Goal: Information Seeking & Learning: Find specific fact

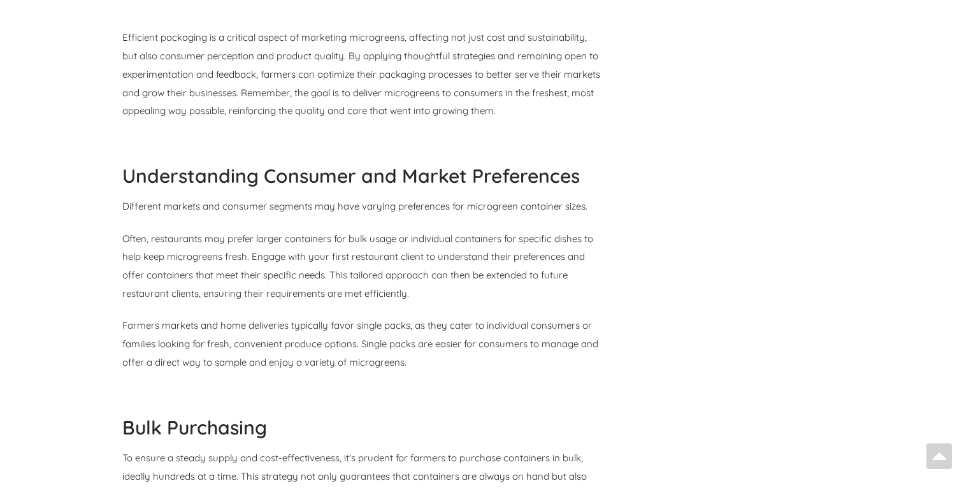
scroll to position [5300, 0]
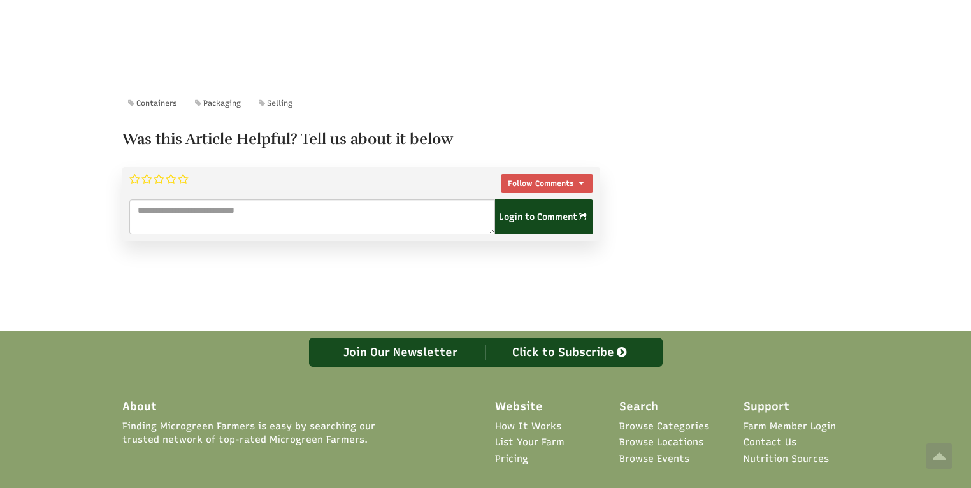
scroll to position [11467, 0]
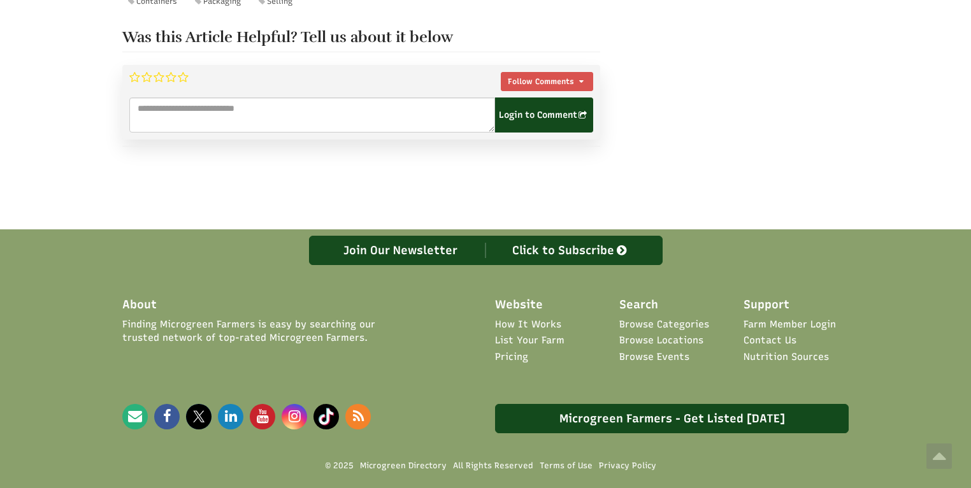
click at [503, 334] on link "List Your Farm" at bounding box center [529, 340] width 69 height 13
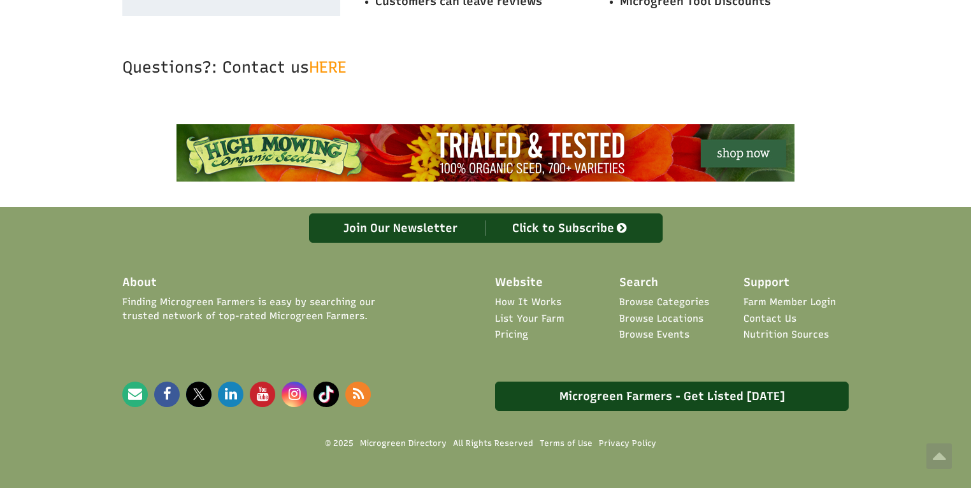
scroll to position [4972, 0]
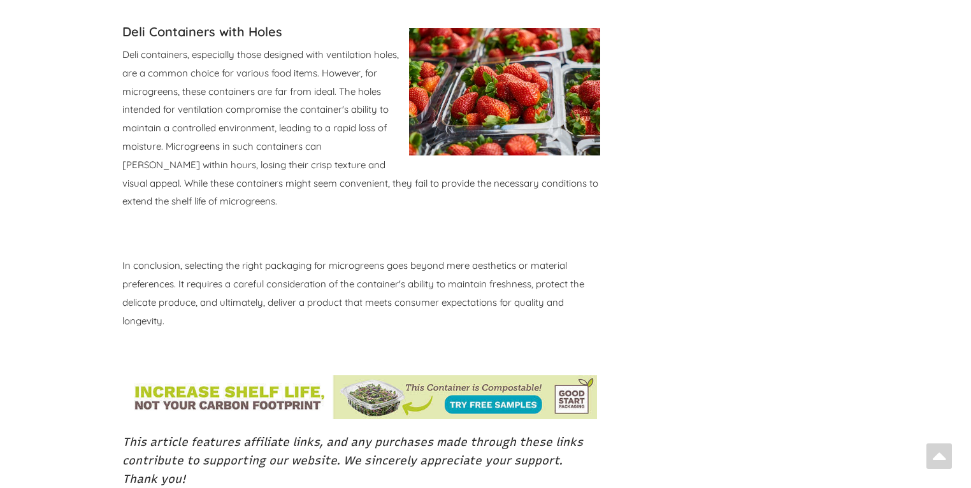
scroll to position [11506, 0]
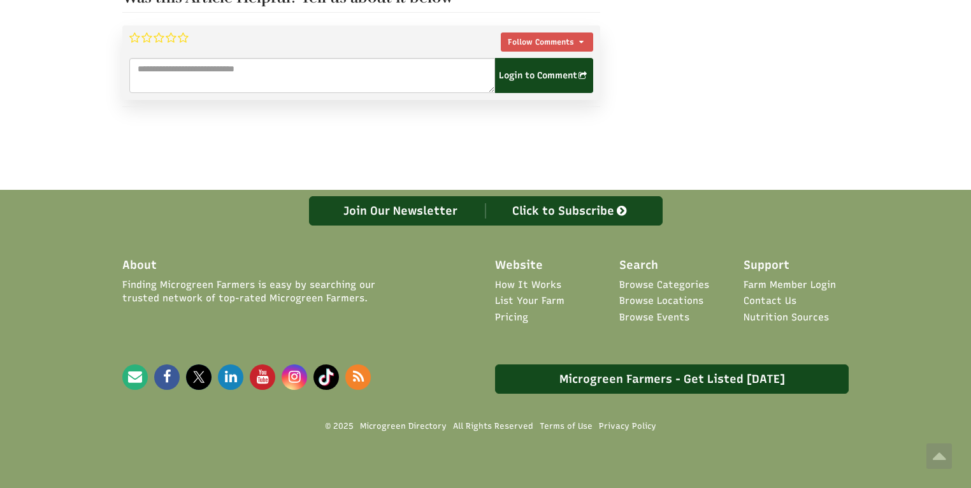
click at [756, 294] on link "Contact Us" at bounding box center [769, 300] width 53 height 13
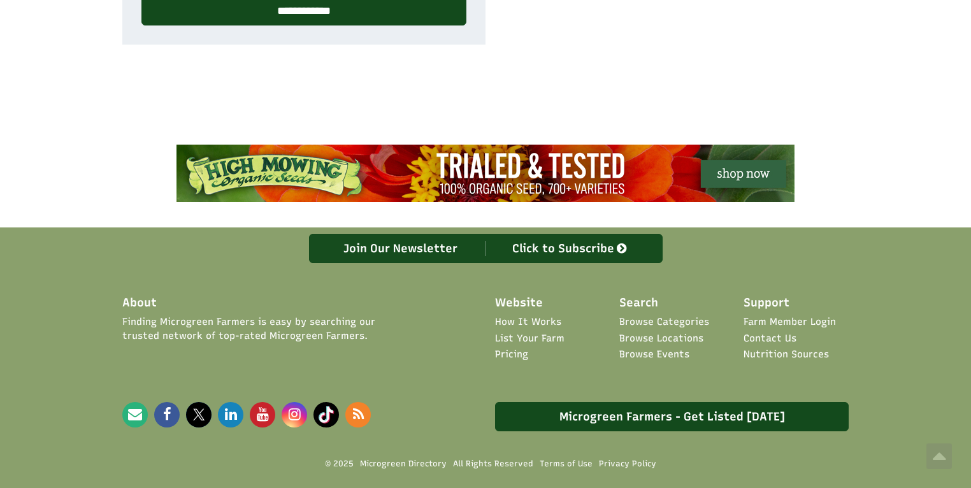
scroll to position [696, 0]
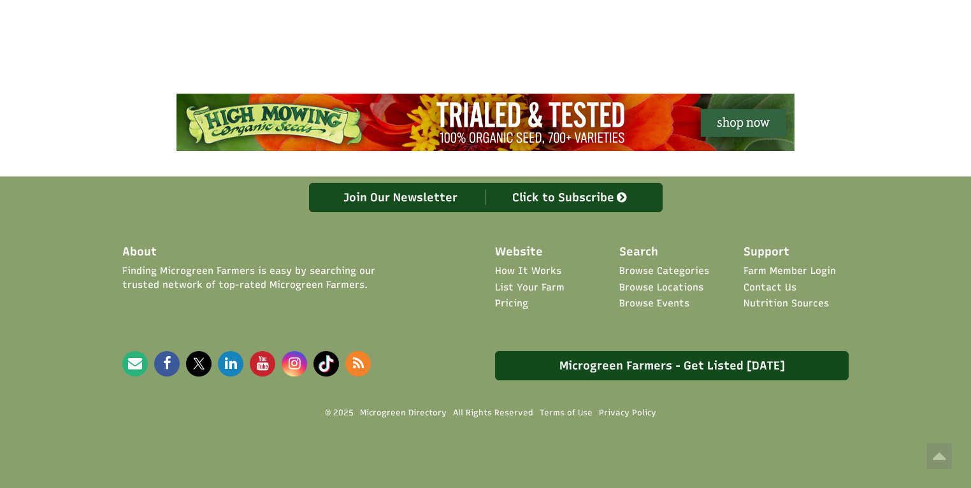
click at [673, 286] on link "Browse Locations" at bounding box center [661, 287] width 84 height 13
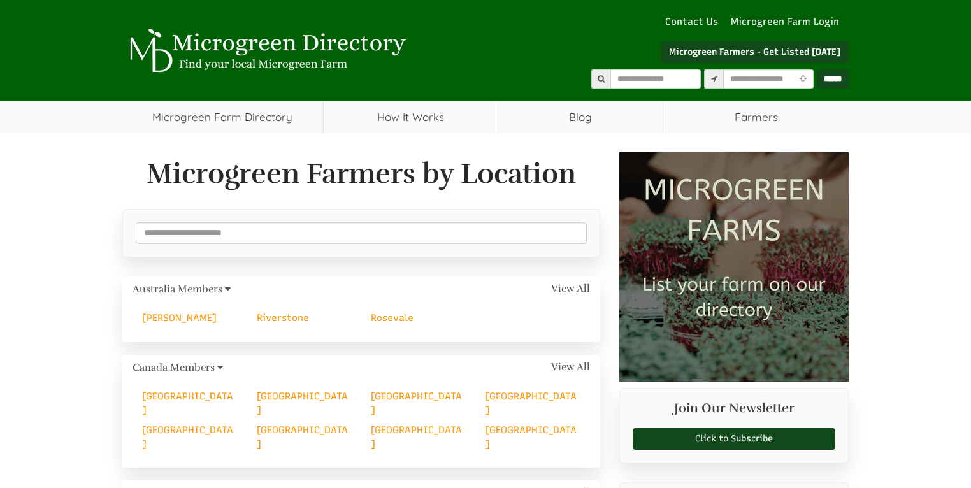
select select "Language Translate Widget"
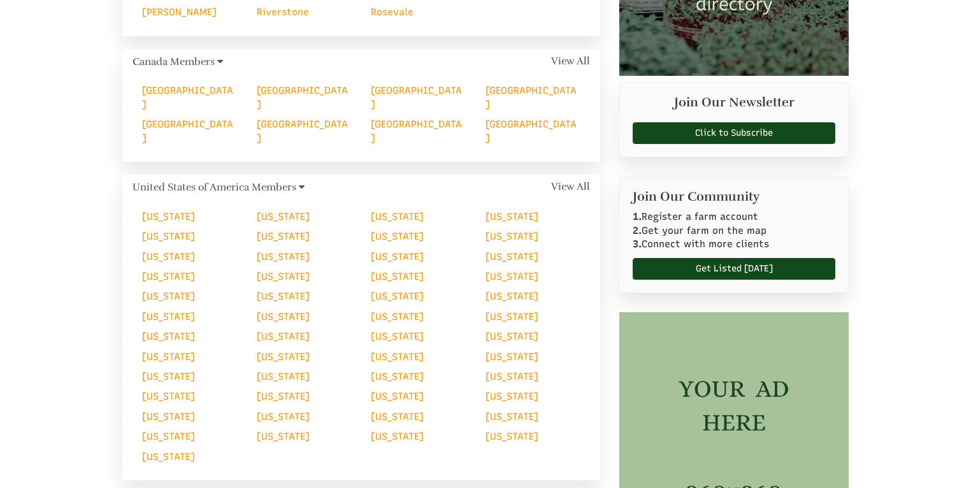
scroll to position [357, 0]
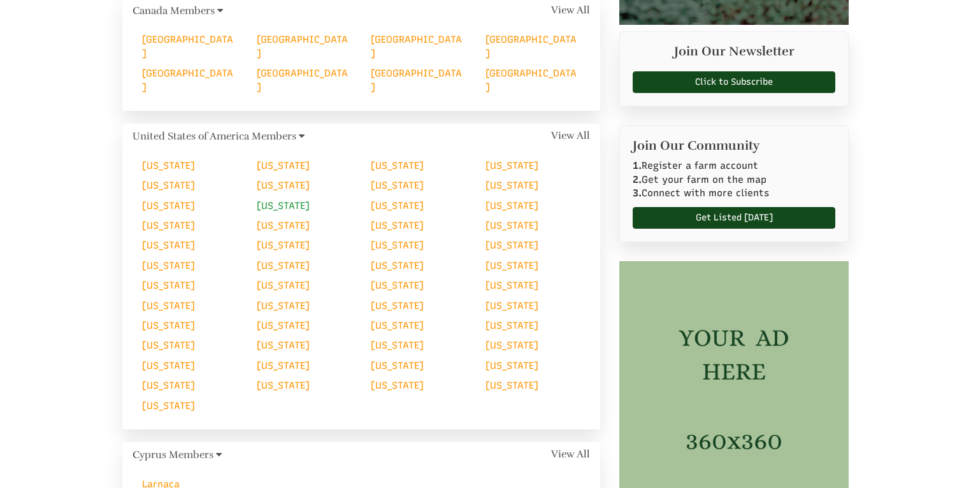
click at [282, 200] on link "[US_STATE]" at bounding box center [283, 205] width 53 height 11
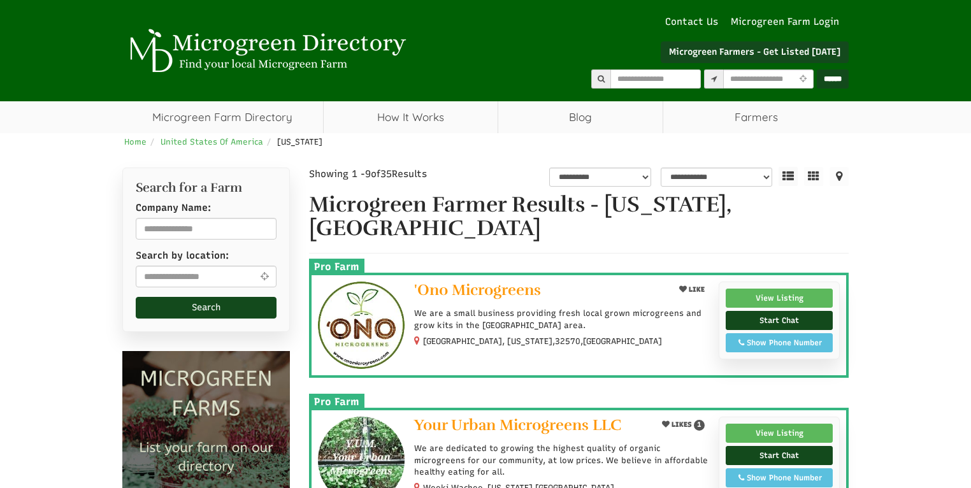
select select "Language Translate Widget"
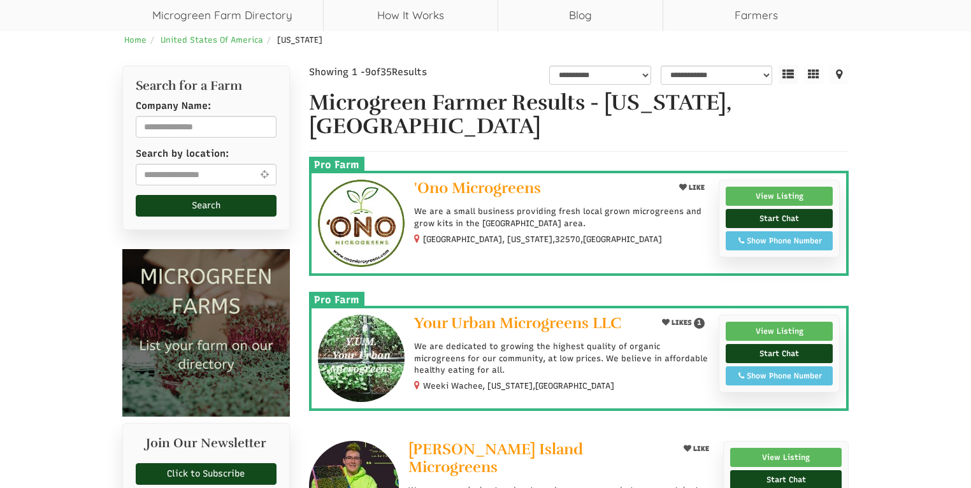
scroll to position [153, 0]
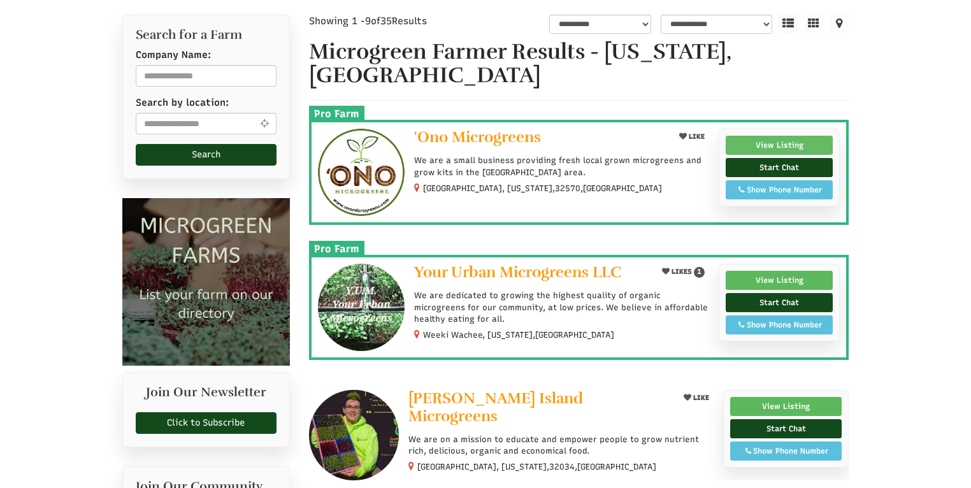
click at [794, 145] on link "View Listing" at bounding box center [779, 145] width 107 height 19
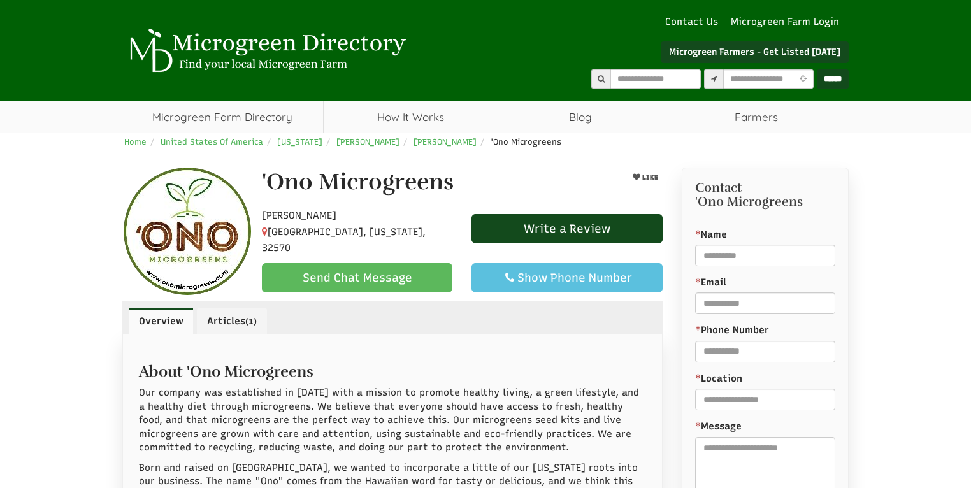
select select "Language Translate Widget"
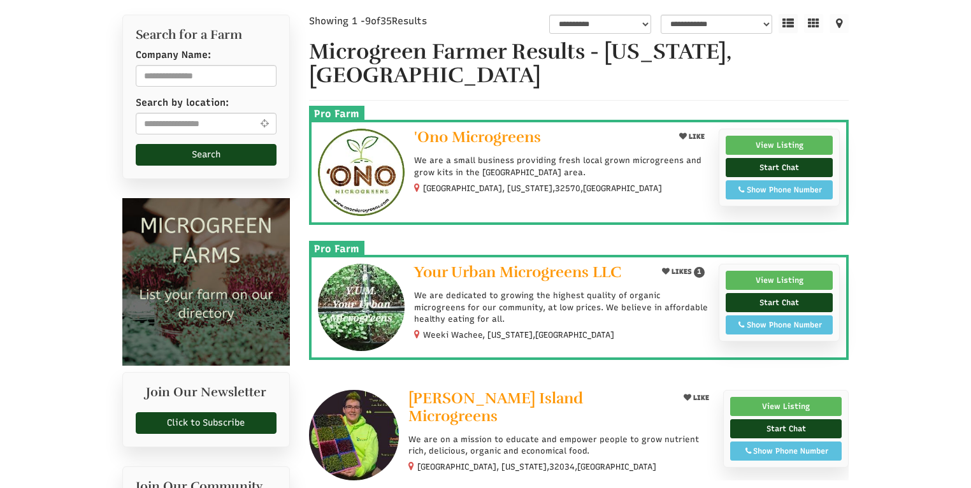
drag, startPoint x: 423, startPoint y: 334, endPoint x: 512, endPoint y: 335, distance: 89.2
click at [512, 335] on small "Weeki Wachee, [US_STATE], [GEOGRAPHIC_DATA]" at bounding box center [518, 335] width 191 height 10
copy small "Weeki Wachee, [US_STATE]"
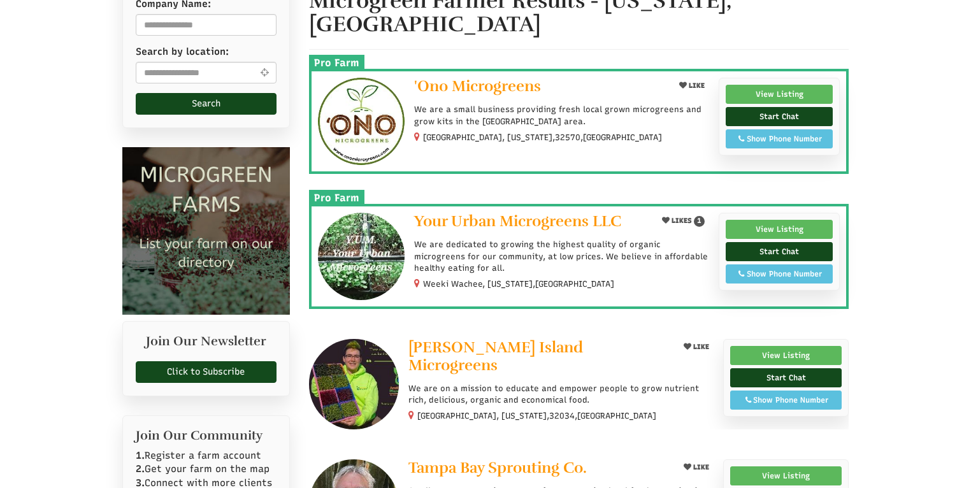
scroll to position [306, 0]
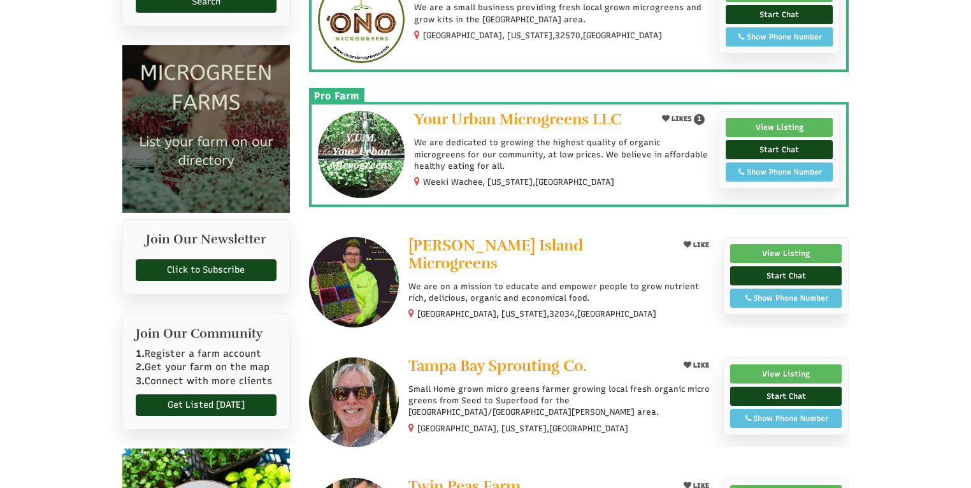
drag, startPoint x: 520, startPoint y: 294, endPoint x: 412, endPoint y: 290, distance: 108.4
click at [412, 308] on span "Fernandina Beach, Florida, 32034 , United States" at bounding box center [532, 313] width 248 height 11
copy span "Fernandina Beach, Florida"
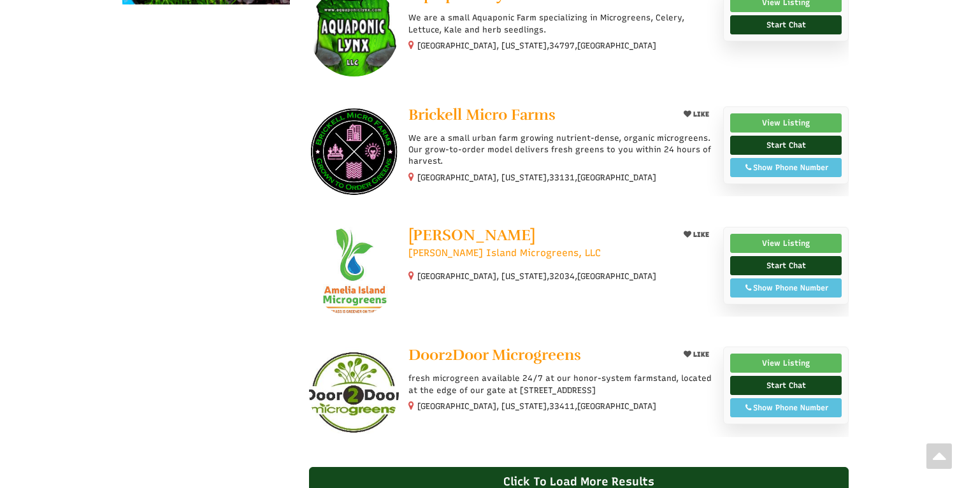
scroll to position [968, 0]
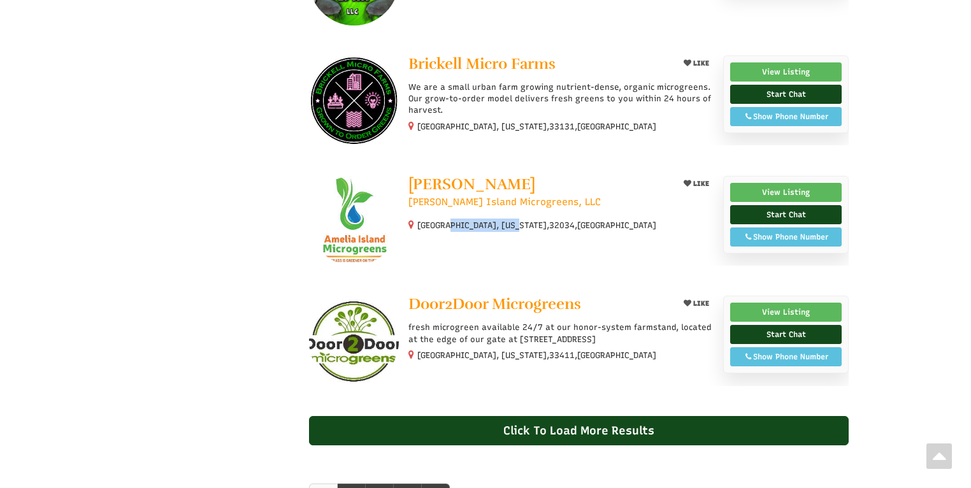
drag, startPoint x: 485, startPoint y: 222, endPoint x: 417, endPoint y: 219, distance: 68.2
click at [417, 220] on small "Fernandina Beach, Florida, 32034 , United States" at bounding box center [536, 225] width 239 height 10
copy small "Fernandina Beach"
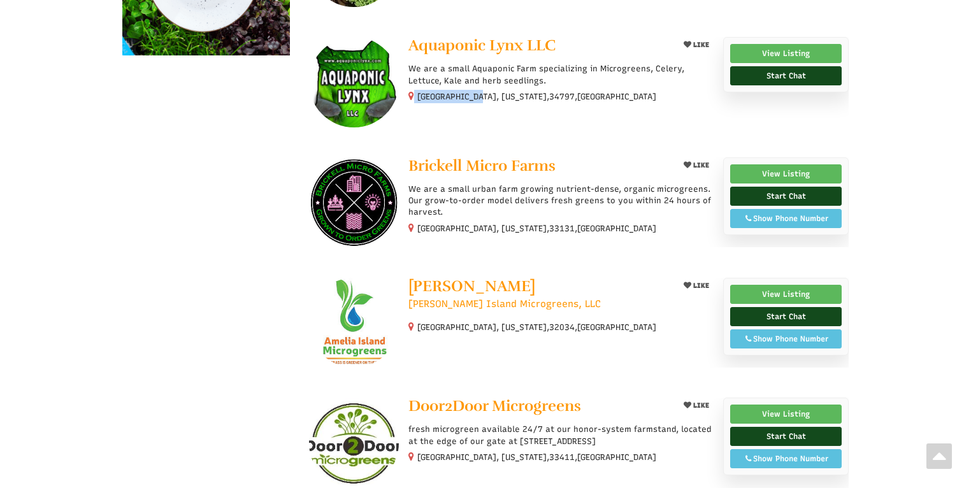
drag, startPoint x: 446, startPoint y: 94, endPoint x: 414, endPoint y: 97, distance: 32.0
click at [414, 97] on span "Yalaha, Florida, 34797 , United States" at bounding box center [532, 95] width 248 height 11
copy span "Yalaha,"
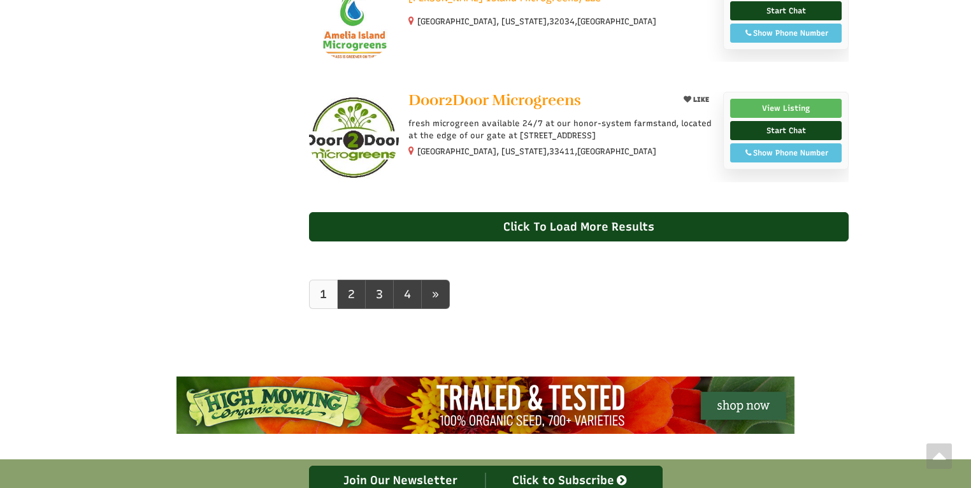
scroll to position [1223, 0]
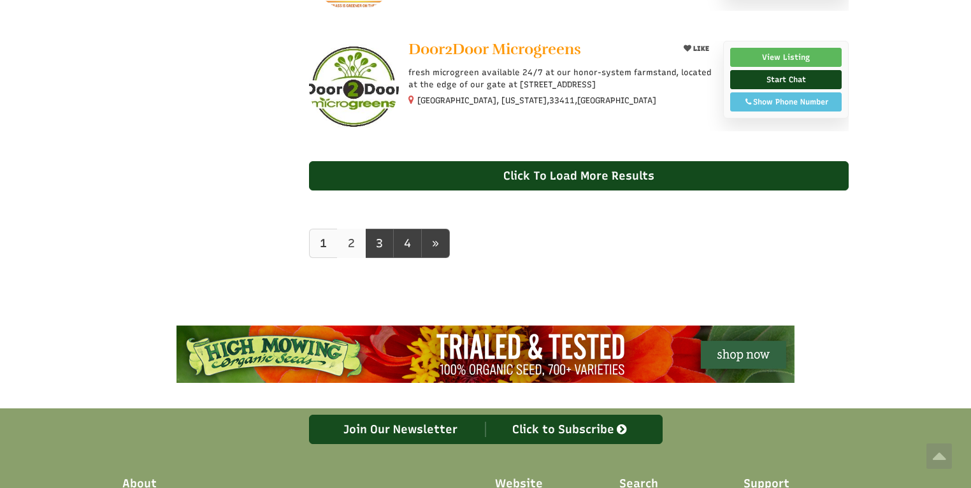
click at [345, 240] on link "2" at bounding box center [351, 243] width 29 height 29
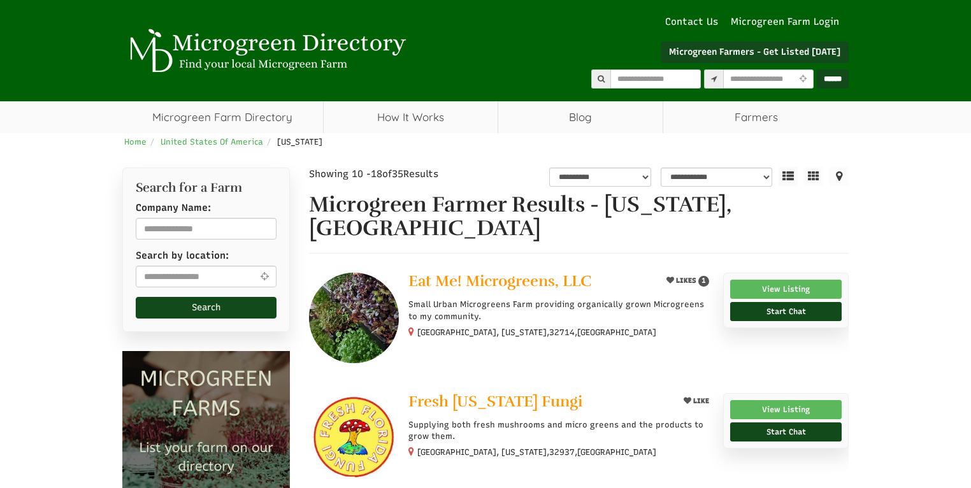
select select "Language Translate Widget"
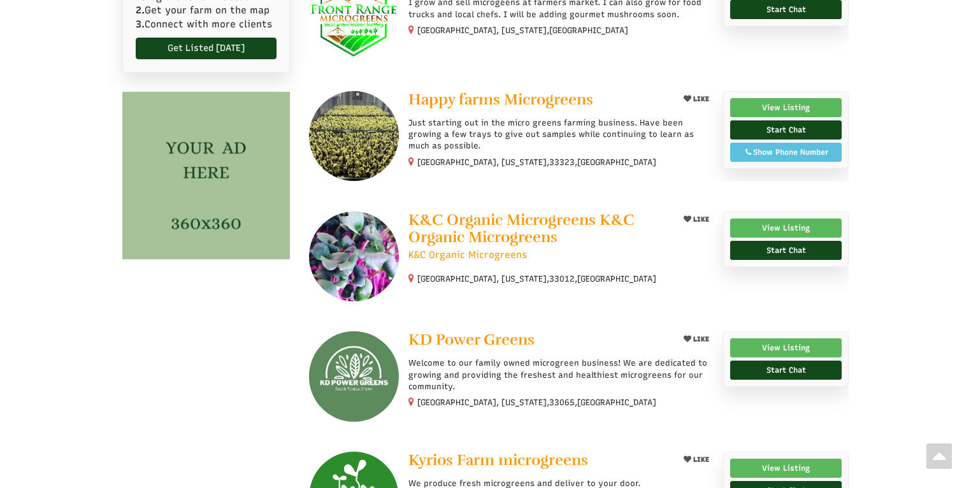
scroll to position [713, 0]
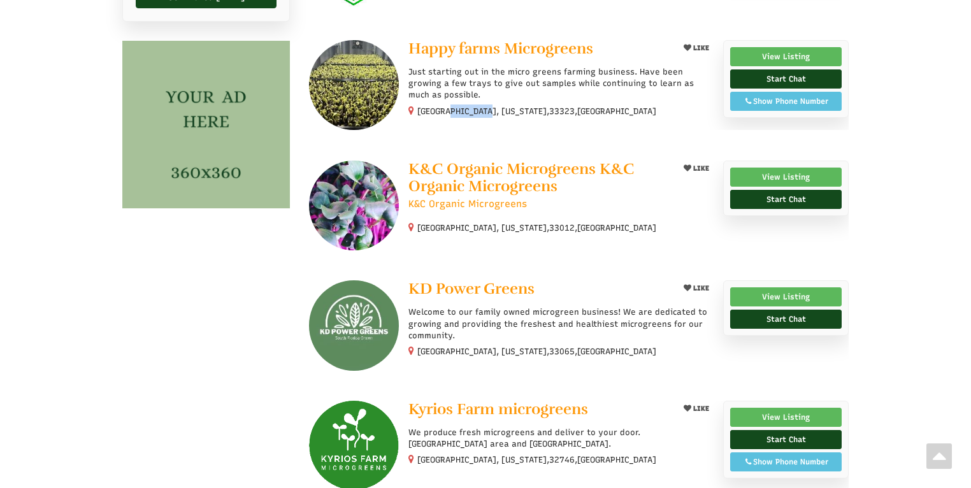
drag, startPoint x: 451, startPoint y: 108, endPoint x: 419, endPoint y: 110, distance: 32.0
click at [419, 110] on small "[GEOGRAPHIC_DATA], [US_STATE], 33323 , [GEOGRAPHIC_DATA]" at bounding box center [536, 111] width 239 height 10
click at [549, 113] on span "33323" at bounding box center [561, 111] width 25 height 11
drag, startPoint x: 484, startPoint y: 112, endPoint x: 415, endPoint y: 108, distance: 68.3
click at [413, 108] on span "Sunrise, Florida, 33323 , United States" at bounding box center [532, 110] width 248 height 11
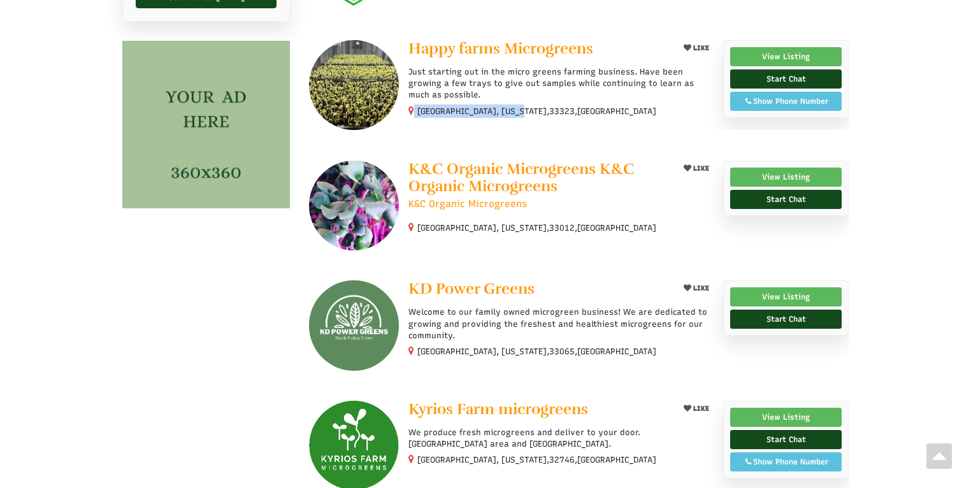
copy span "Sunrise, Florida,"
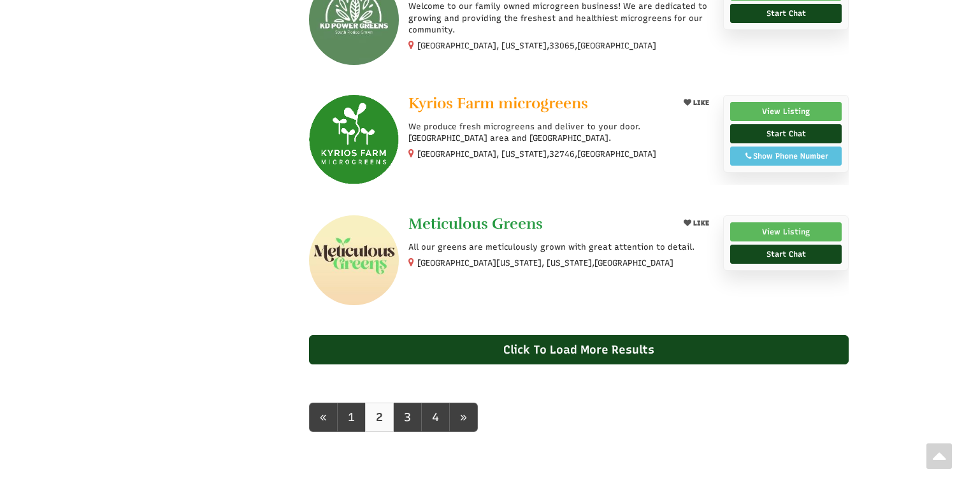
scroll to position [1070, 0]
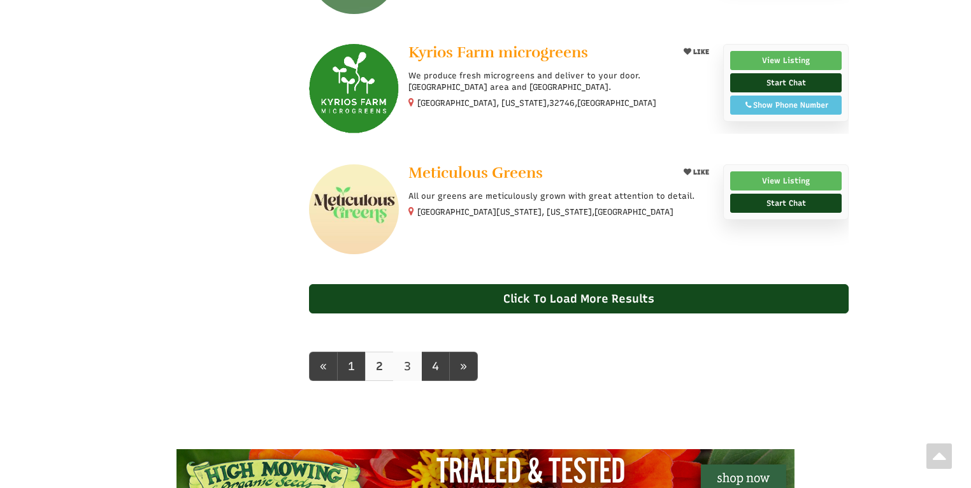
click at [408, 359] on link "3" at bounding box center [407, 366] width 29 height 29
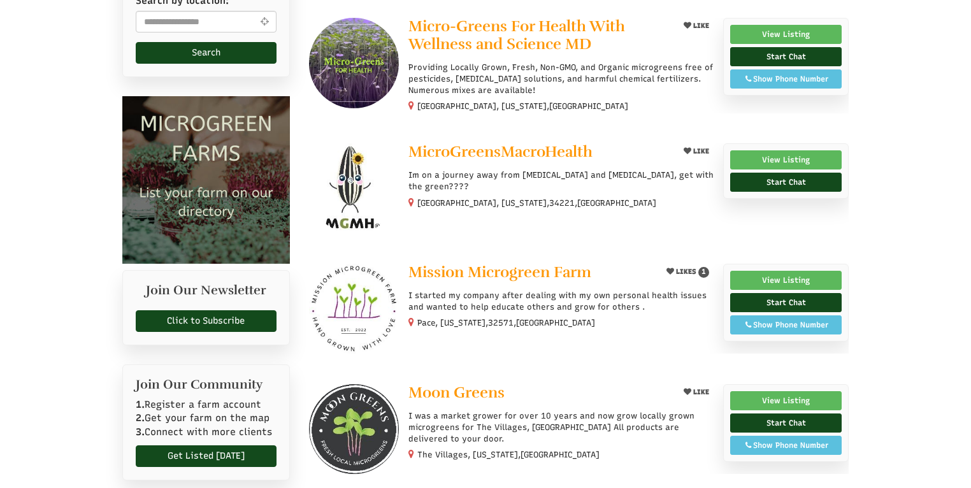
scroll to position [357, 0]
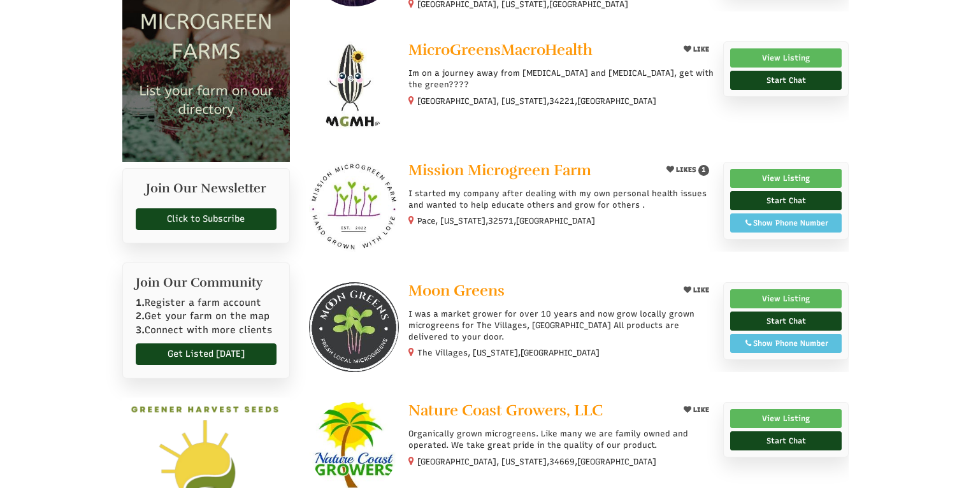
drag, startPoint x: 466, startPoint y: 221, endPoint x: 413, endPoint y: 213, distance: 54.1
click at [413, 213] on div "LIKES 1 Mission Microgreen Farm I started my company after dealing with my own …" at bounding box center [556, 195] width 315 height 66
copy span "Pace, Florida"
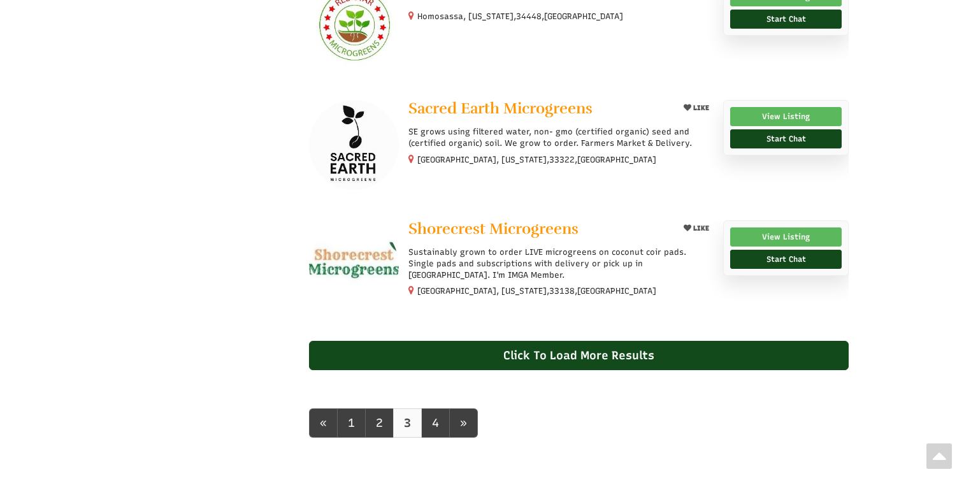
scroll to position [1070, 0]
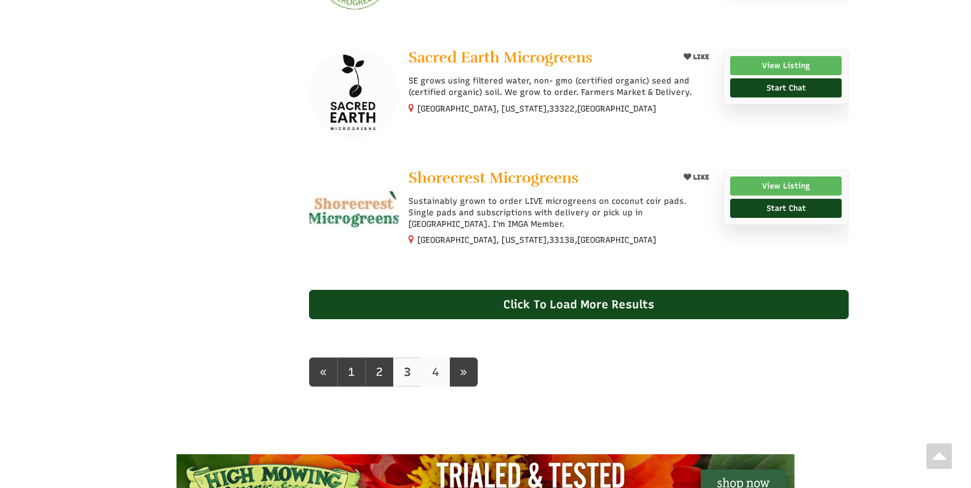
click at [425, 367] on link "4" at bounding box center [435, 371] width 29 height 29
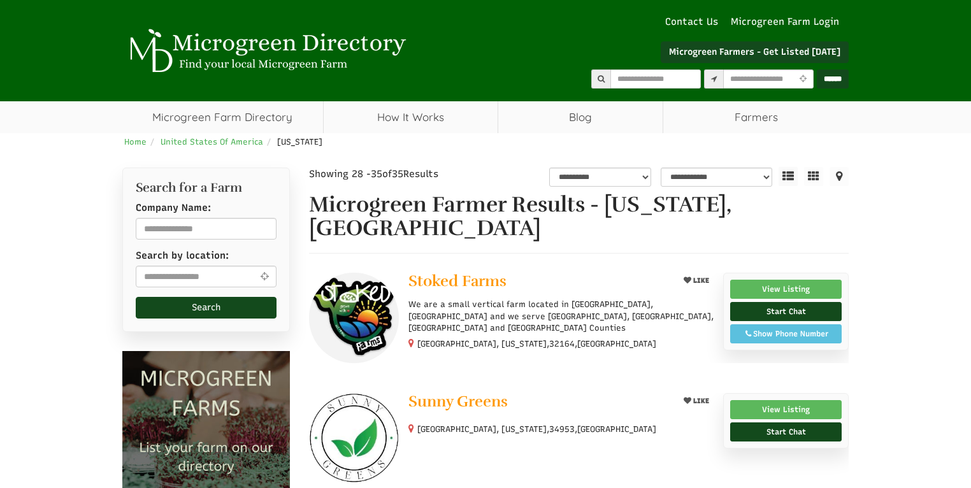
select select "Language Translate Widget"
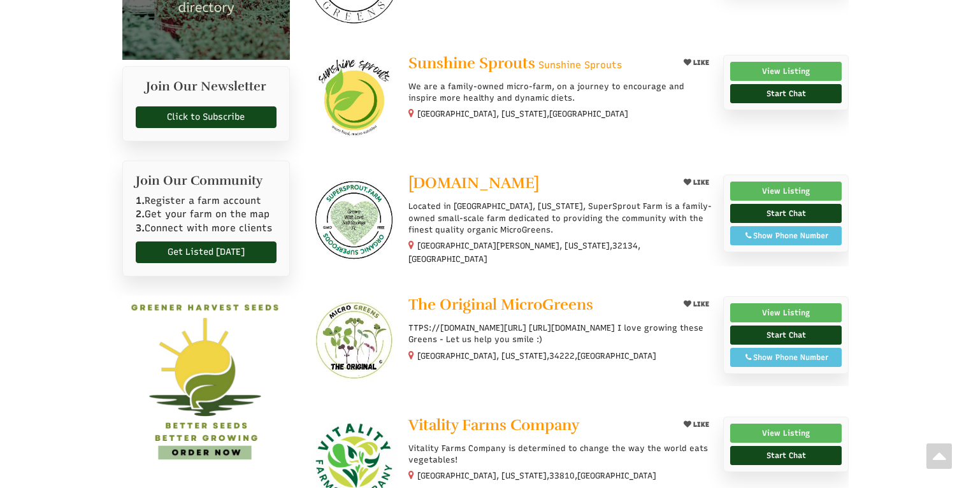
scroll to position [561, 0]
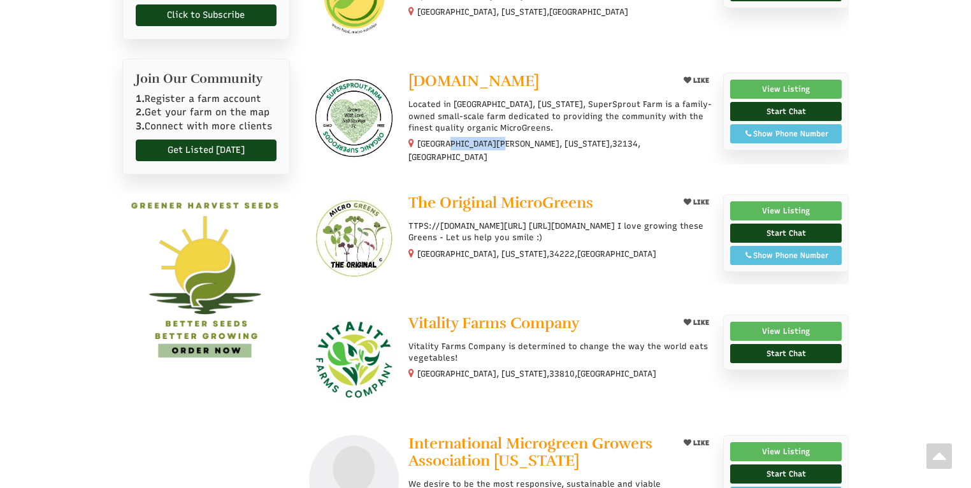
drag, startPoint x: 467, startPoint y: 144, endPoint x: 418, endPoint y: 147, distance: 49.2
click at [418, 147] on span "[GEOGRAPHIC_DATA][PERSON_NAME], [US_STATE], 32134 , [GEOGRAPHIC_DATA]" at bounding box center [524, 150] width 232 height 25
copy small "Fort [PERSON_NAME],"
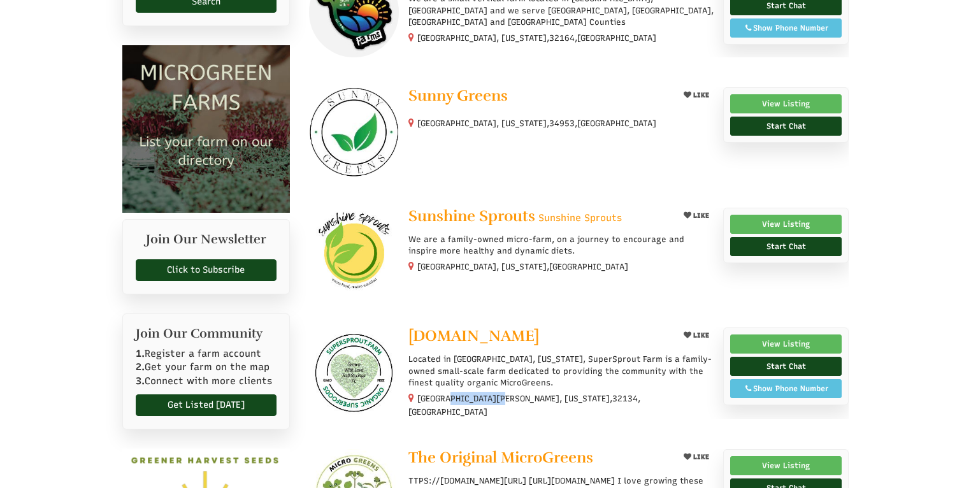
scroll to position [0, 0]
